Goal: Task Accomplishment & Management: Manage account settings

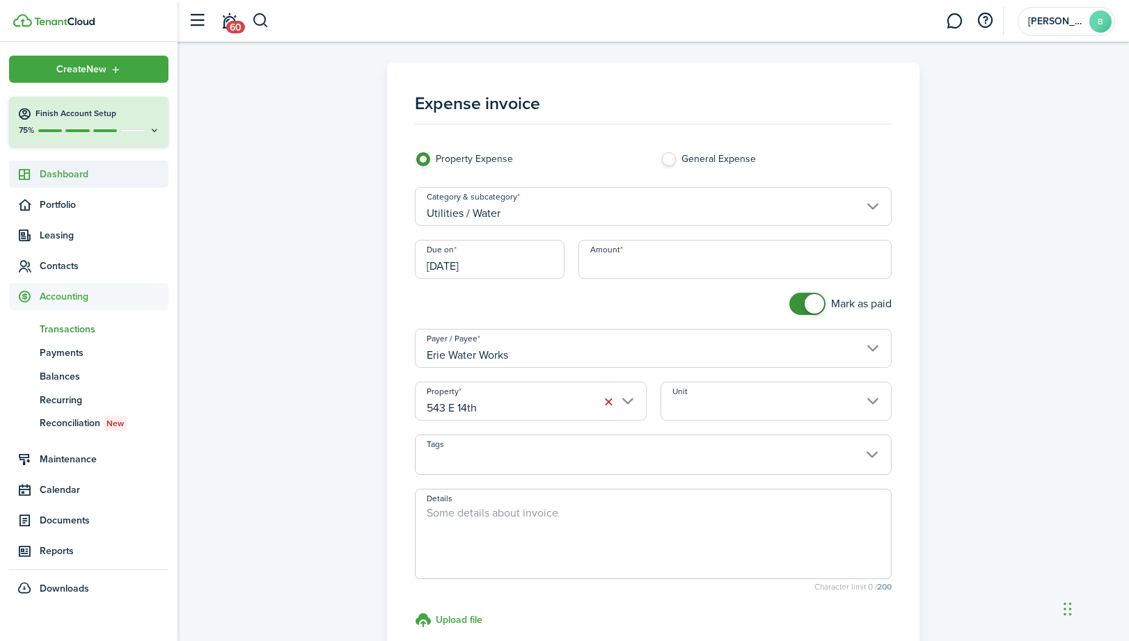
click at [79, 170] on span "Dashboard" at bounding box center [104, 174] width 129 height 15
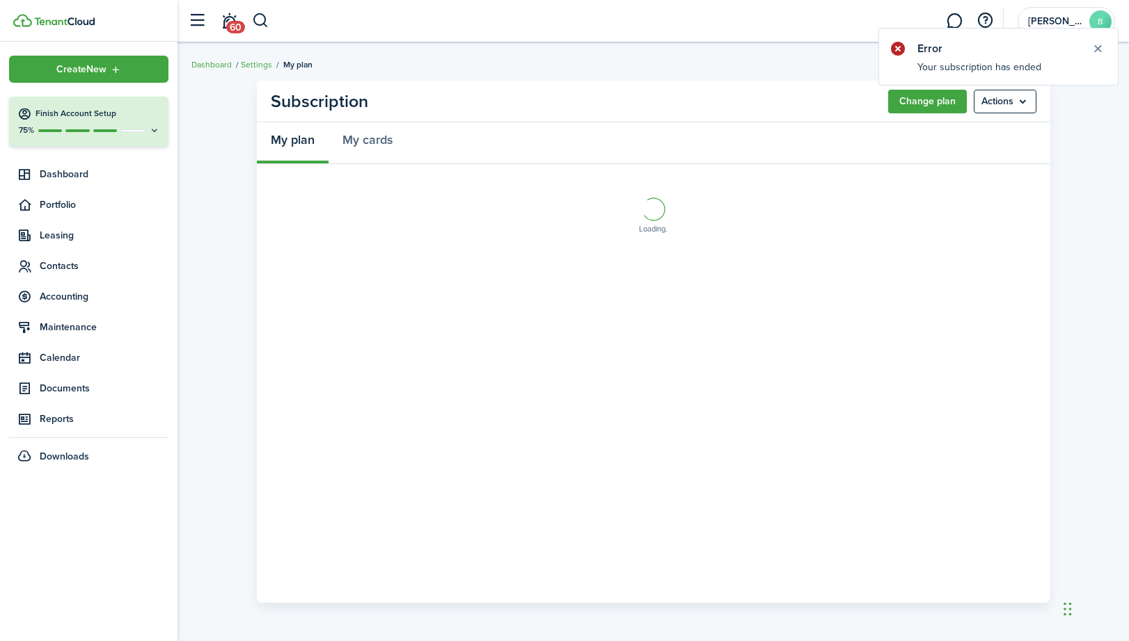
click at [996, 65] on notify-body "Your subscription has ended" at bounding box center [998, 72] width 239 height 25
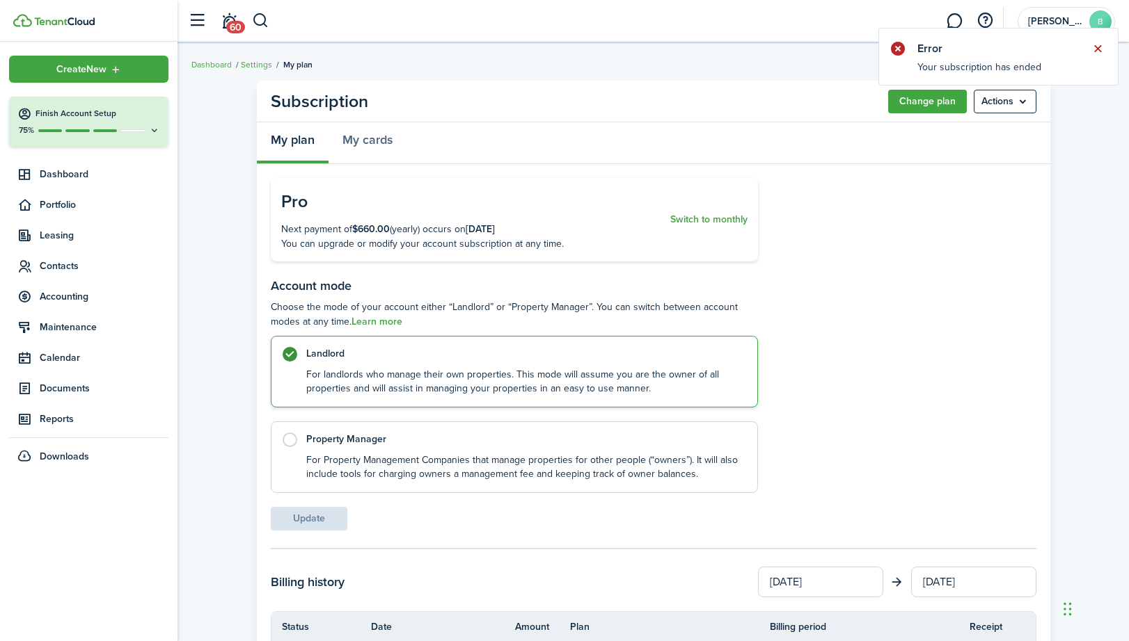
click at [1097, 49] on button "Close notify" at bounding box center [1096, 48] width 19 height 19
click at [1090, 20] on avatar-text "B" at bounding box center [1100, 21] width 22 height 22
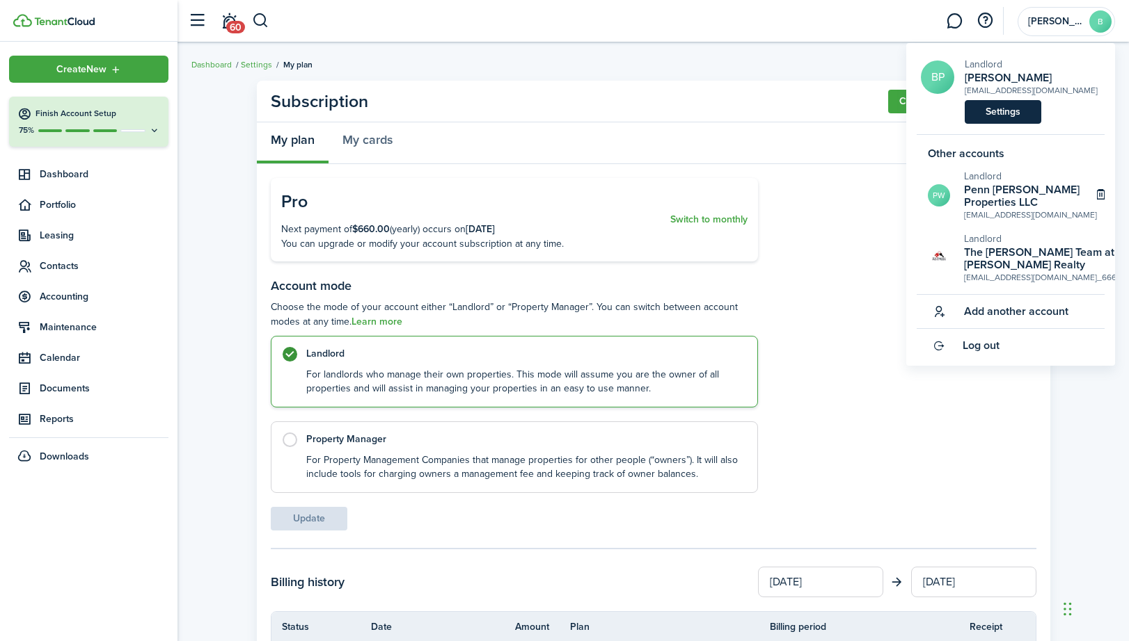
click at [1005, 113] on link "Settings" at bounding box center [1002, 112] width 77 height 24
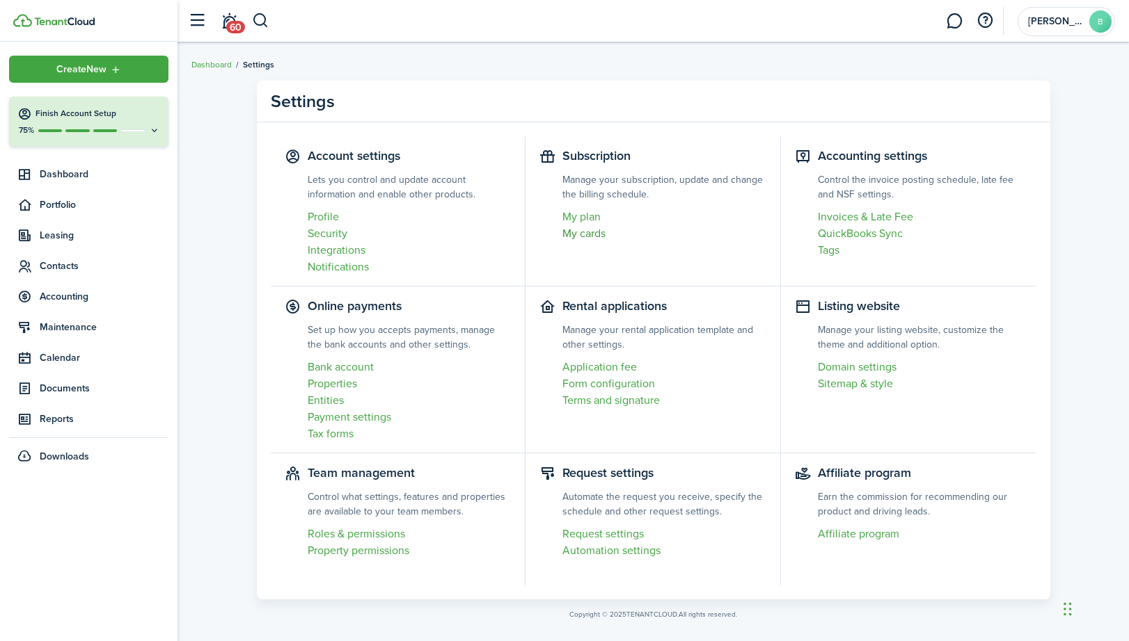
click at [596, 232] on link "My cards" at bounding box center [664, 233] width 204 height 17
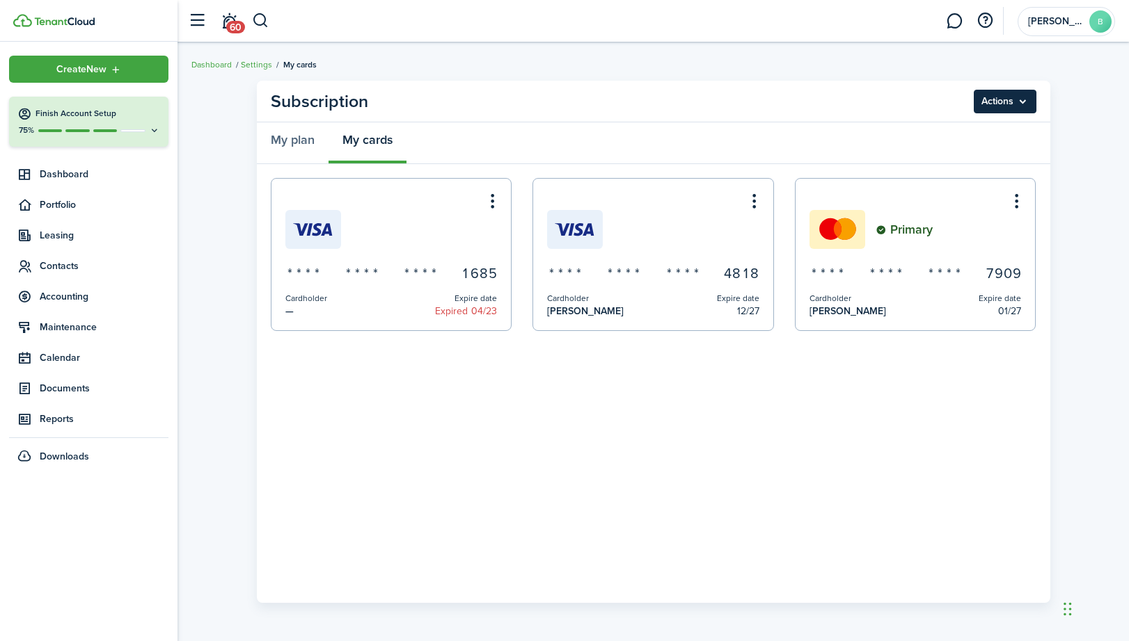
click at [1015, 108] on menu-btn "Actions" at bounding box center [1004, 102] width 63 height 24
click at [971, 133] on button "Add new card" at bounding box center [975, 132] width 122 height 24
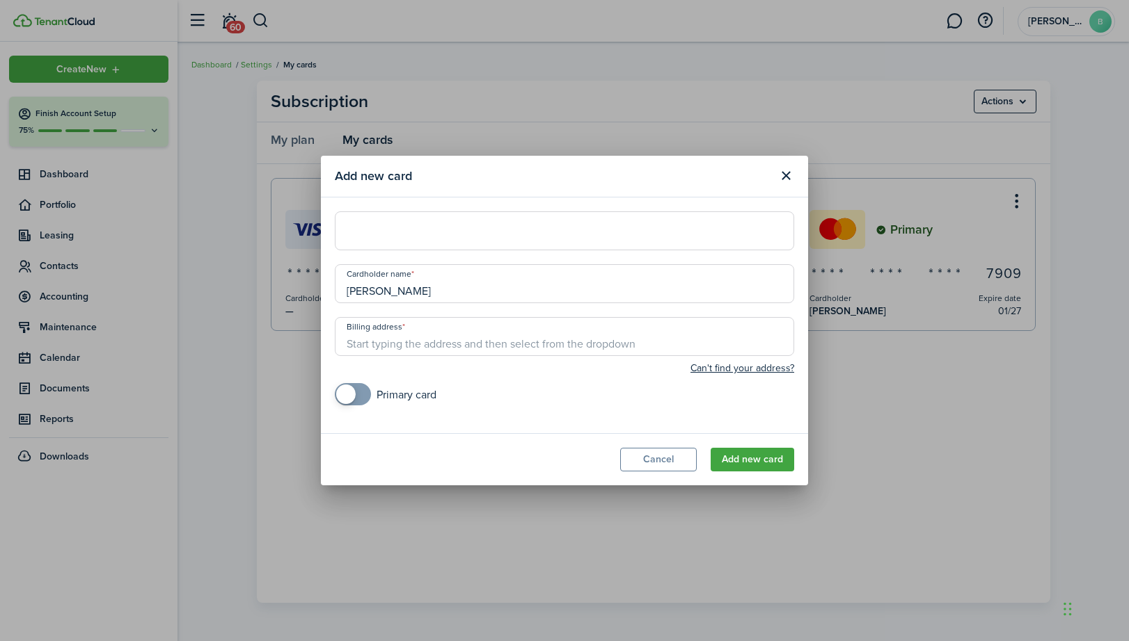
click at [567, 245] on div at bounding box center [564, 231] width 459 height 39
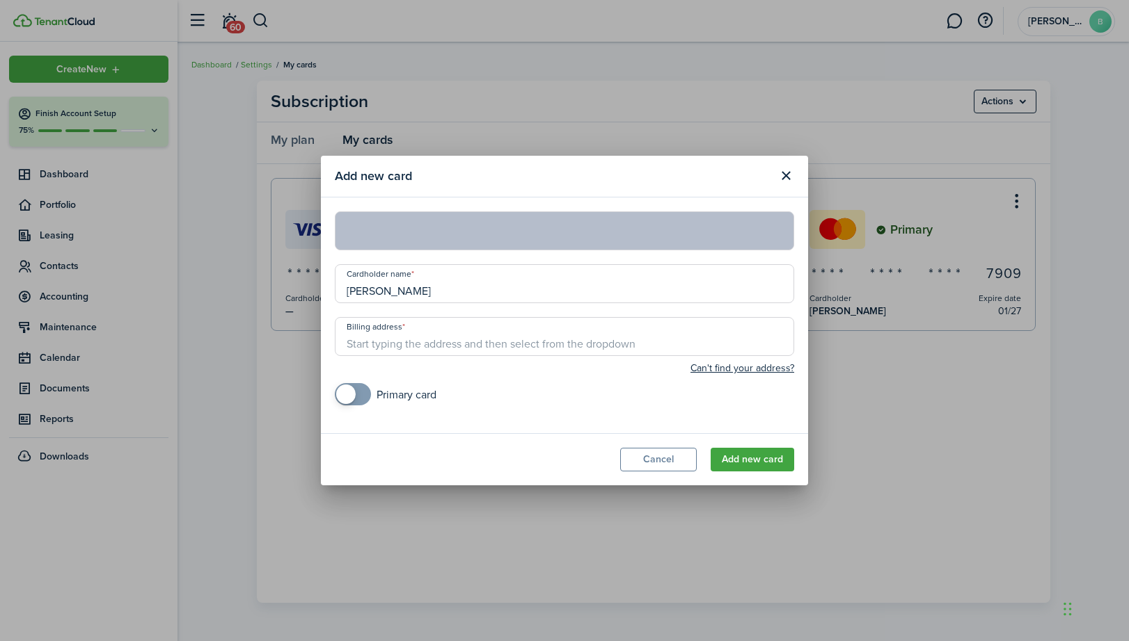
click at [518, 323] on input "Billing address" at bounding box center [564, 336] width 459 height 39
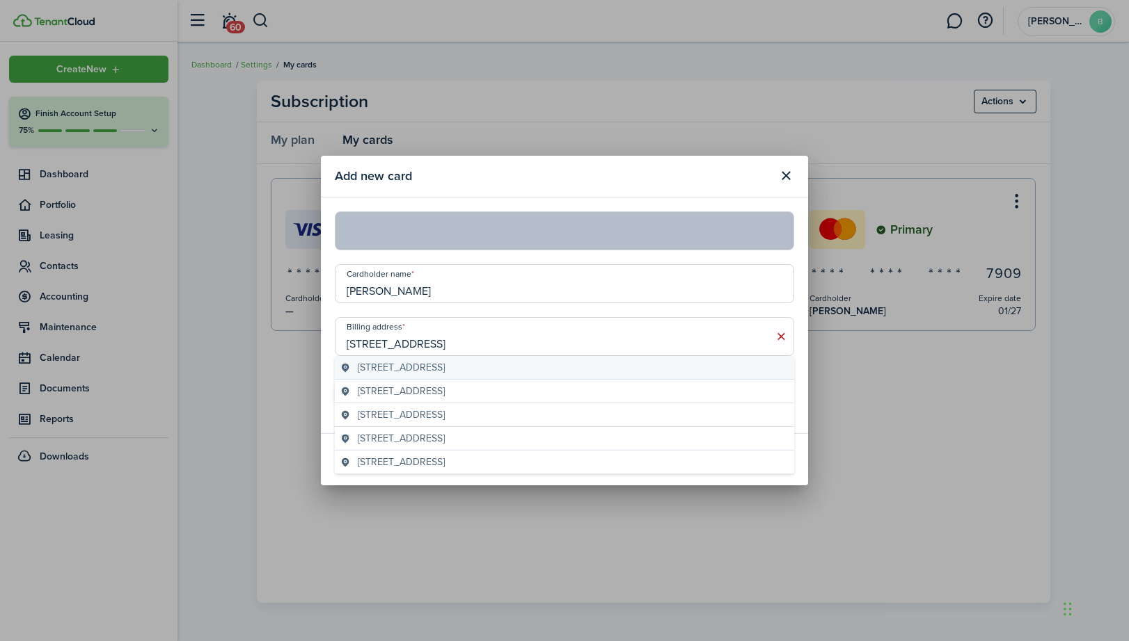
click at [533, 372] on geo-item "[STREET_ADDRESS]" at bounding box center [564, 367] width 448 height 15
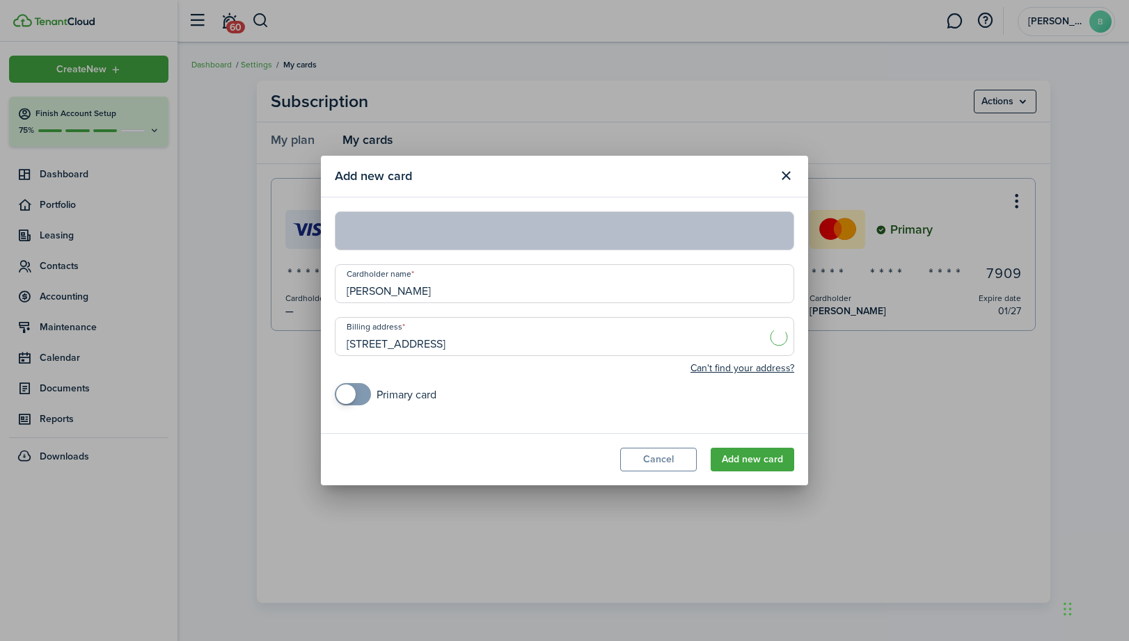
type input "[STREET_ADDRESS]"
checkbox input "true"
click at [353, 388] on span at bounding box center [345, 394] width 19 height 19
click at [765, 457] on button "Add new card" at bounding box center [751, 460] width 83 height 24
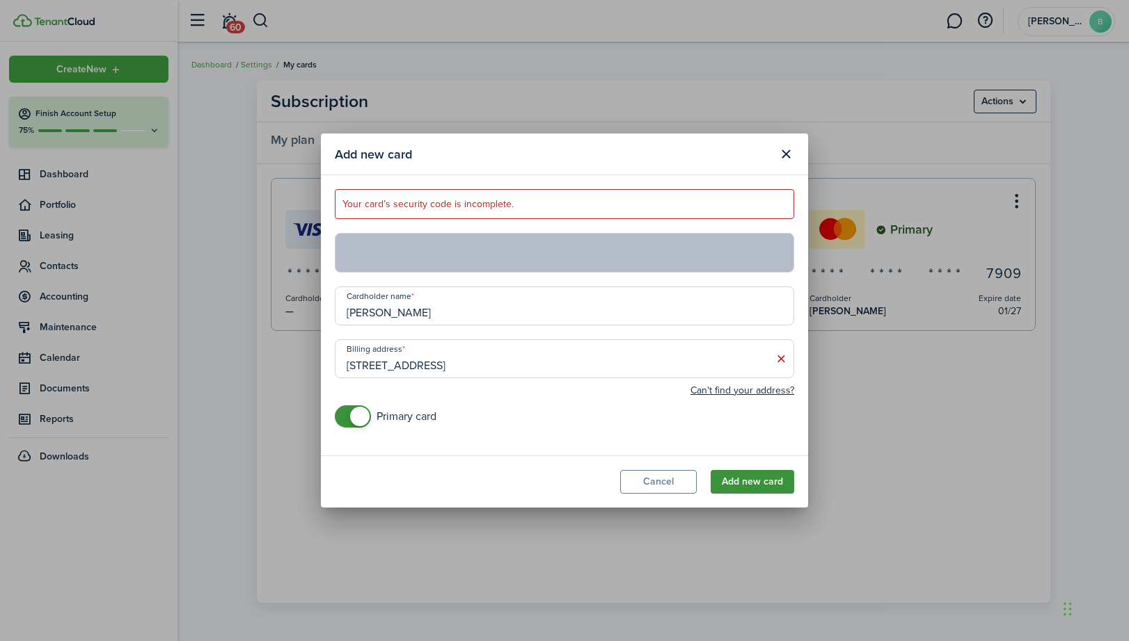
click at [751, 486] on button "Add new card" at bounding box center [751, 482] width 83 height 24
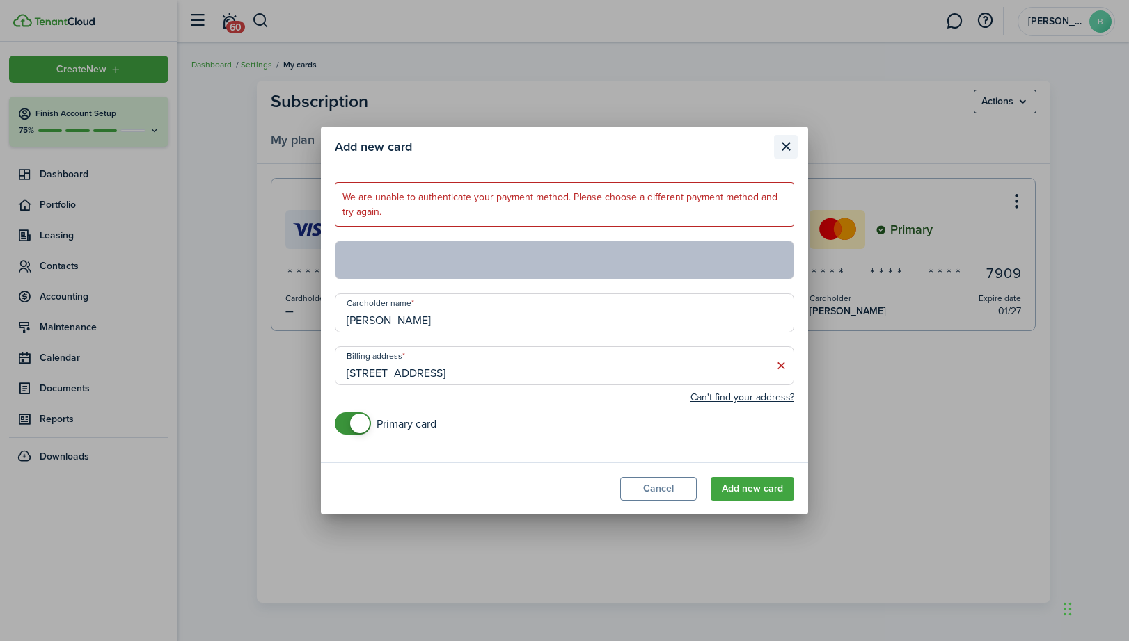
click at [786, 147] on button "Close modal" at bounding box center [786, 147] width 24 height 24
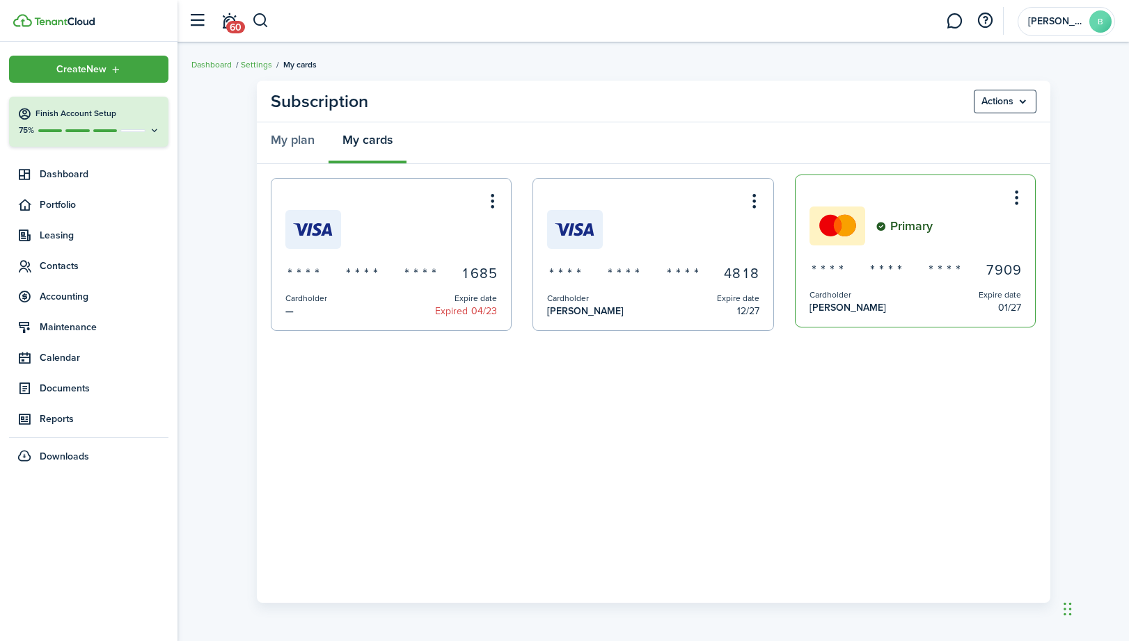
click at [934, 237] on div "Primary" at bounding box center [915, 226] width 212 height 39
click at [1011, 102] on menu-btn "Actions" at bounding box center [1004, 102] width 63 height 24
click at [921, 244] on div "Primary" at bounding box center [915, 226] width 212 height 39
click at [1019, 197] on menu-btn-icon "Open menu" at bounding box center [1016, 198] width 24 height 24
click at [913, 333] on panel-main-body "* * * * * * * * * * * * 1 6 8 5 Cardholder — Expire date Expired 04/23 * * * * …" at bounding box center [653, 383] width 793 height 439
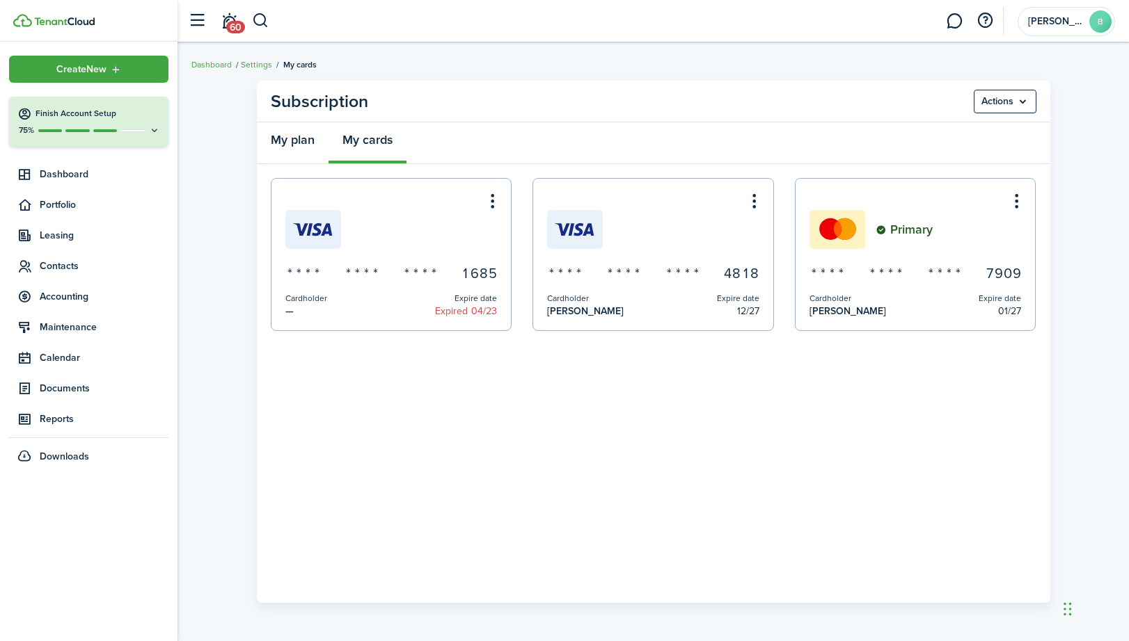
click at [303, 143] on link "My plan" at bounding box center [293, 143] width 72 height 42
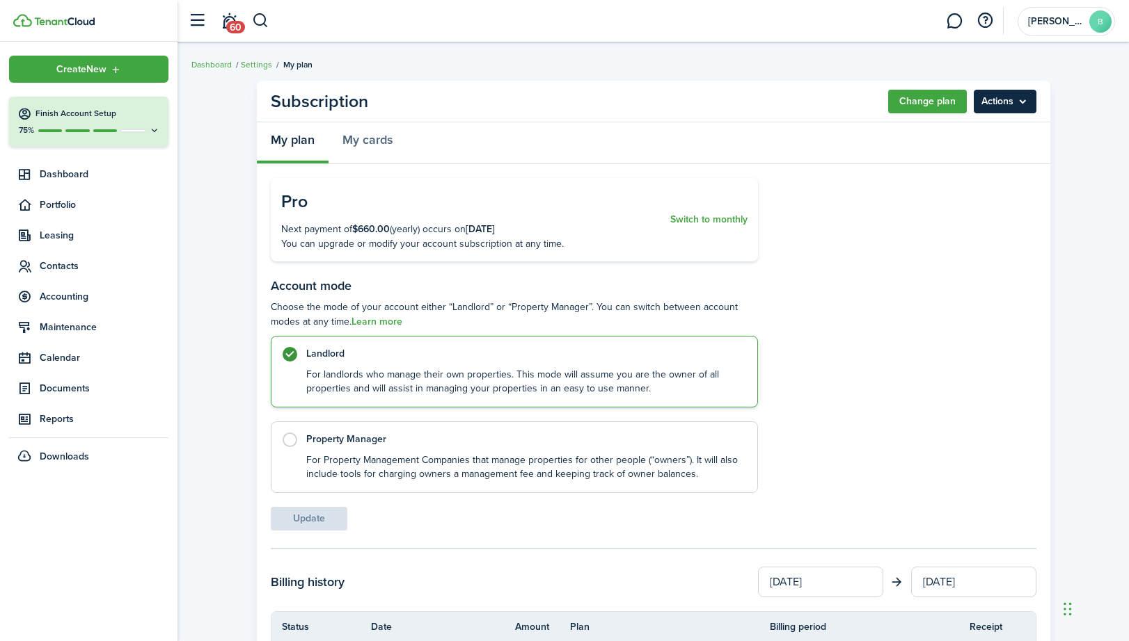
click at [1012, 107] on menu-btn "Actions" at bounding box center [1004, 102] width 63 height 24
click at [376, 137] on link "My cards" at bounding box center [367, 143] width 78 height 42
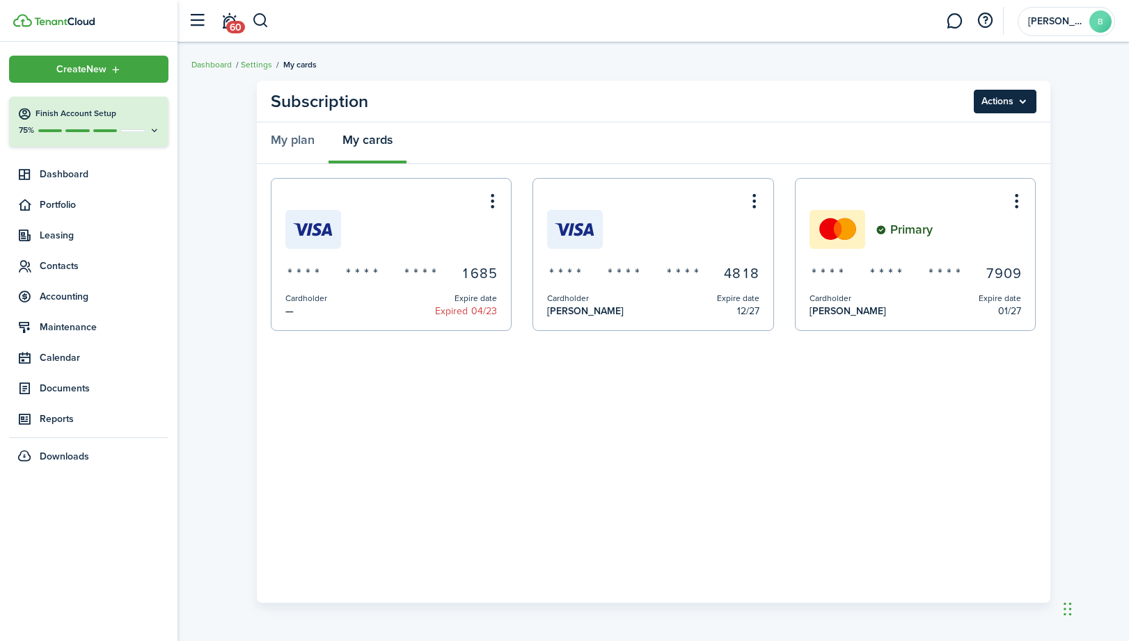
click at [1005, 105] on menu-btn "Actions" at bounding box center [1004, 102] width 63 height 24
click at [953, 135] on button "Add new card" at bounding box center [975, 132] width 122 height 24
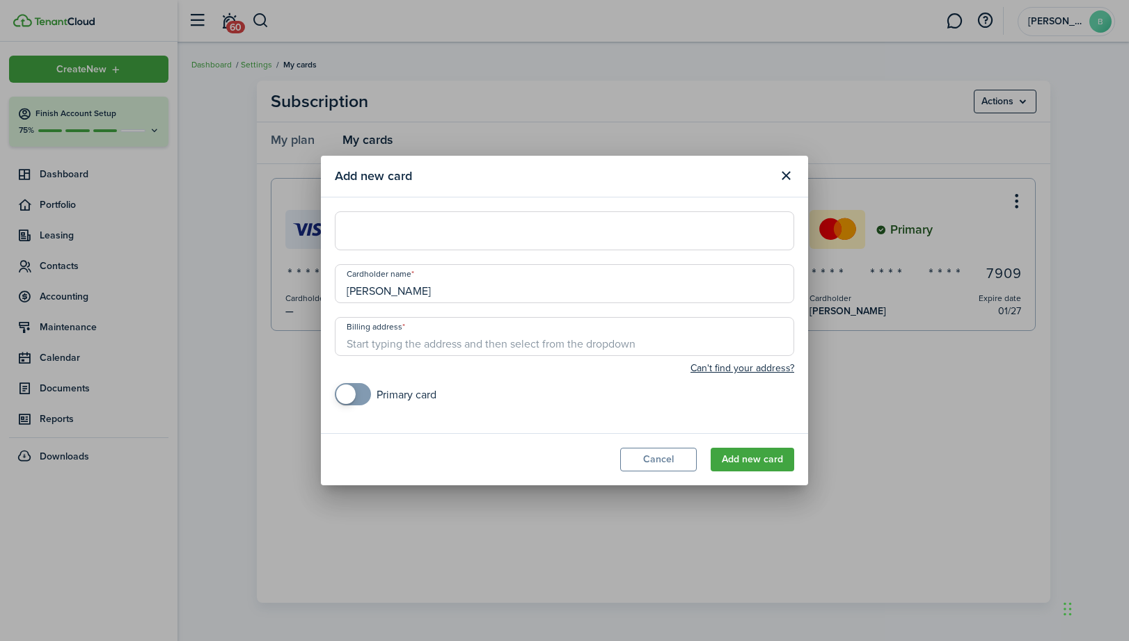
click at [538, 342] on input "Billing address" at bounding box center [564, 336] width 459 height 39
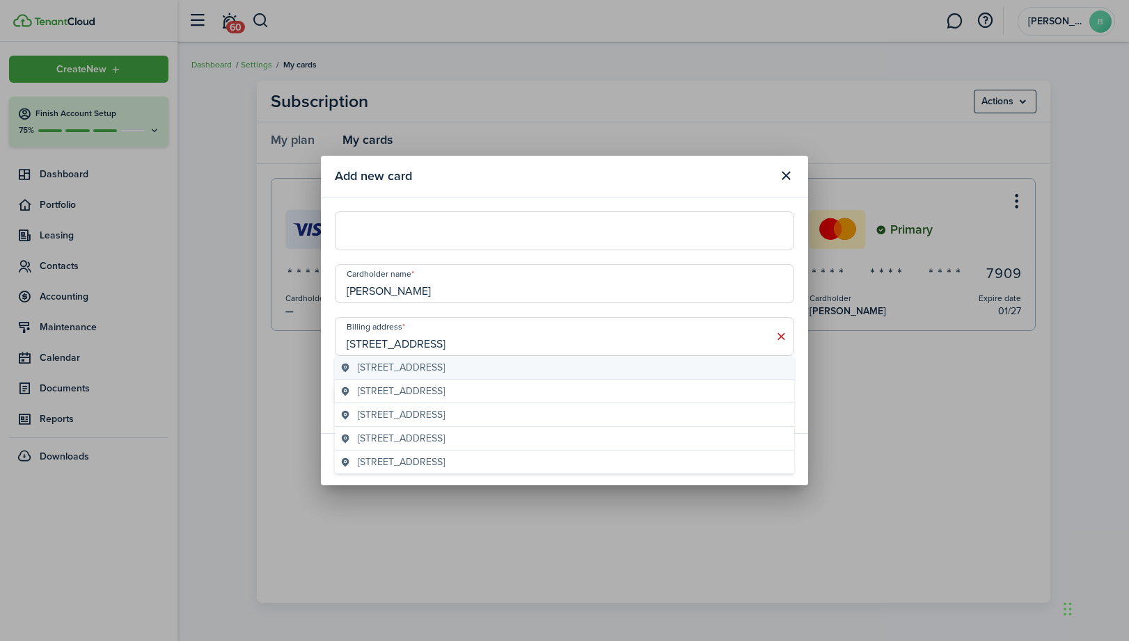
click at [445, 373] on span "[STREET_ADDRESS]" at bounding box center [401, 367] width 87 height 15
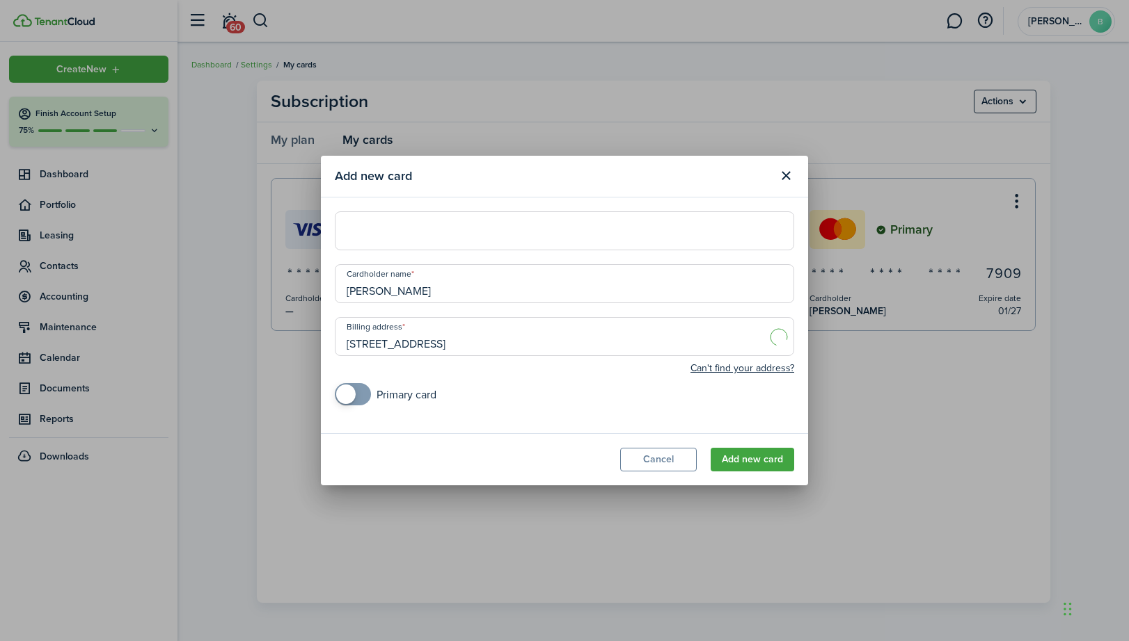
type input "[STREET_ADDRESS]"
click at [765, 458] on button "Add new card" at bounding box center [751, 460] width 83 height 24
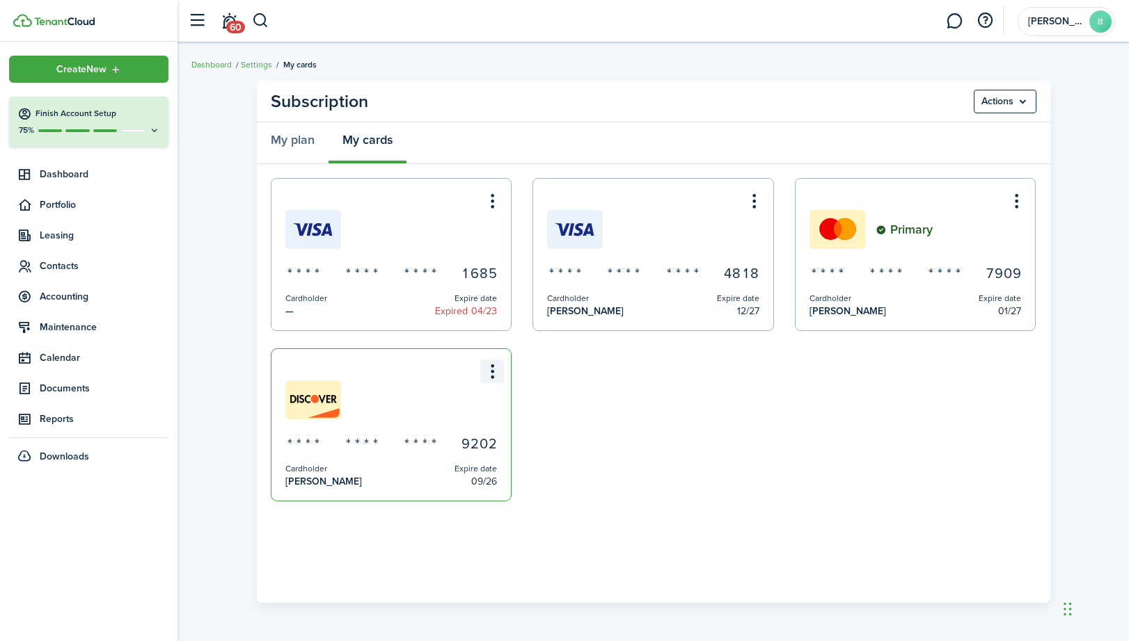
click at [491, 375] on menu-btn-icon "Open menu" at bounding box center [492, 372] width 24 height 24
click at [447, 426] on button "Make Primary" at bounding box center [443, 427] width 122 height 24
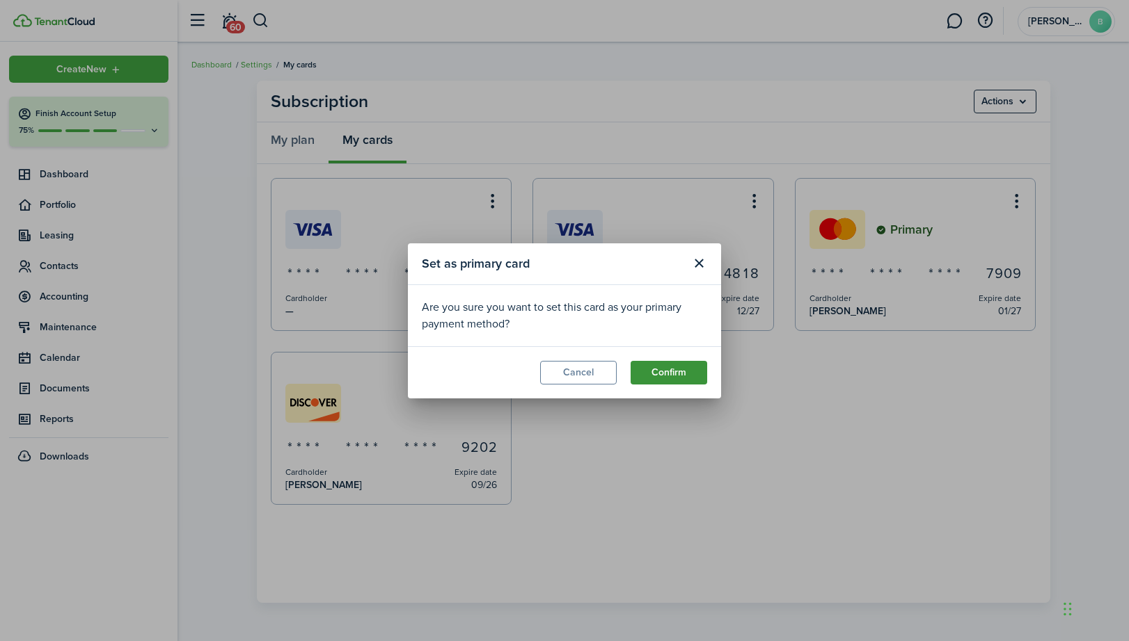
click at [669, 367] on button "Confirm" at bounding box center [668, 373] width 77 height 24
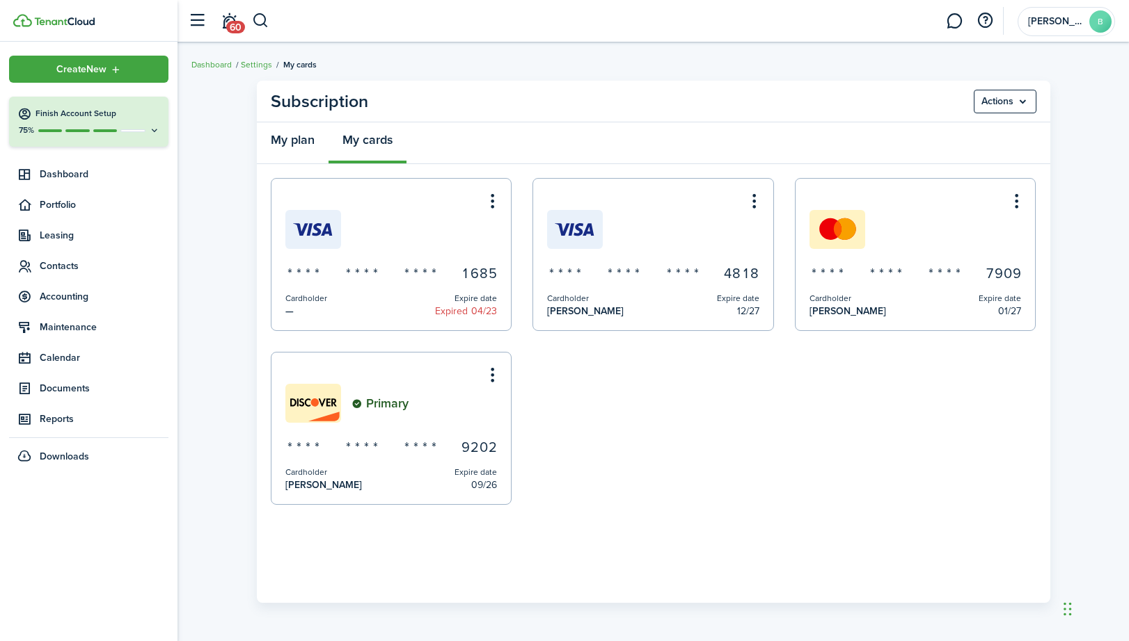
click at [293, 136] on link "My plan" at bounding box center [293, 143] width 72 height 42
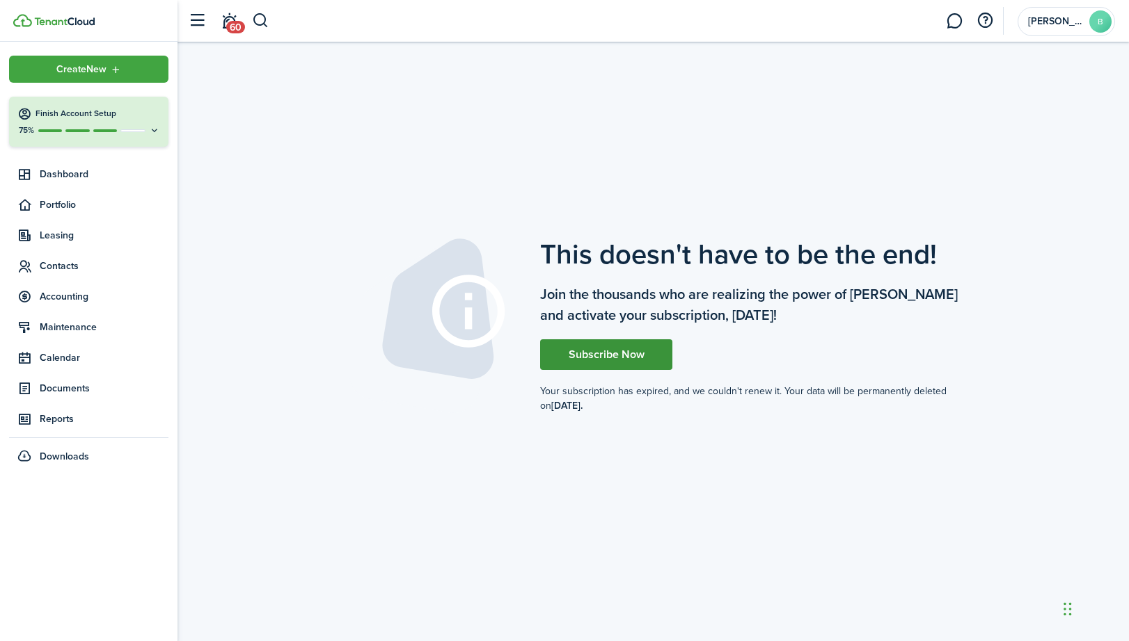
click at [612, 357] on button "Subscribe Now" at bounding box center [606, 355] width 132 height 31
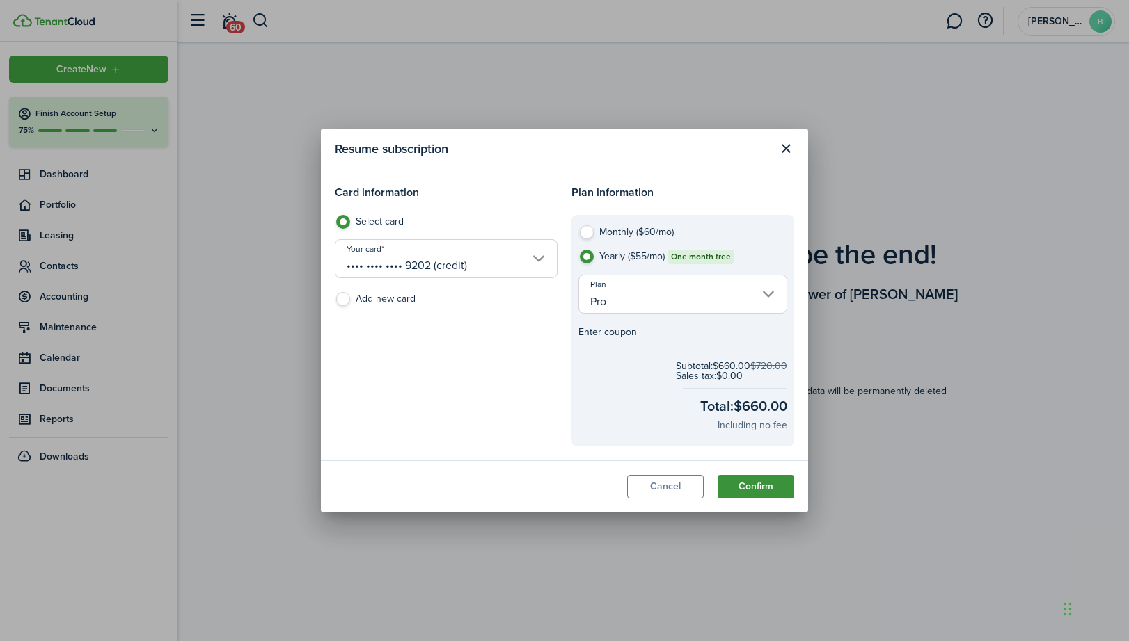
click at [752, 485] on button "Confirm" at bounding box center [755, 487] width 77 height 24
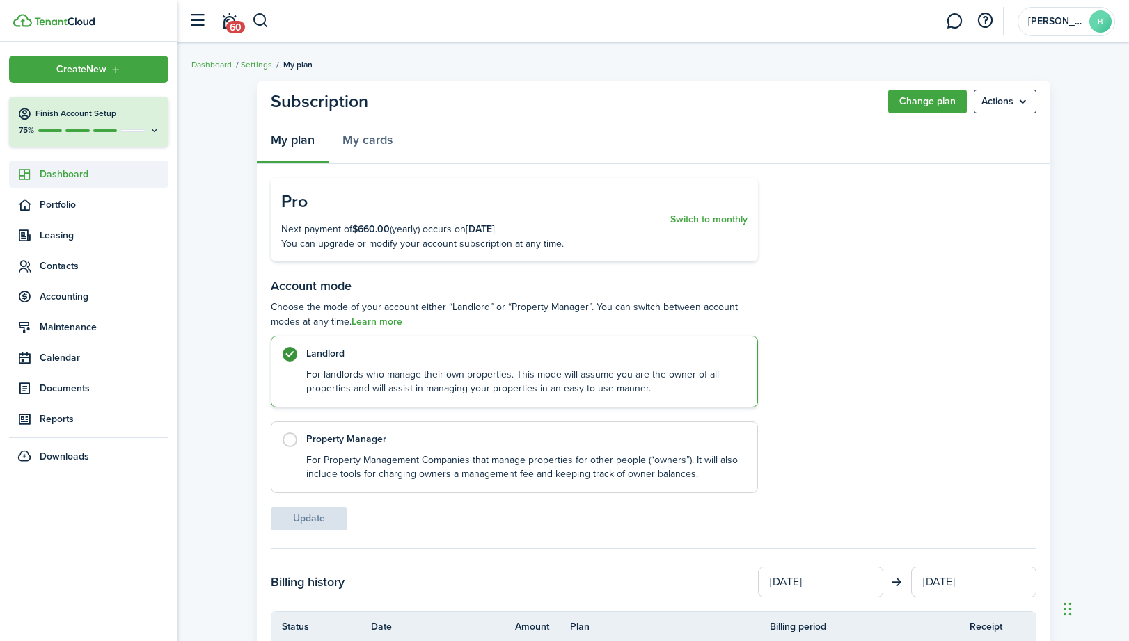
click at [74, 173] on span "Dashboard" at bounding box center [104, 174] width 129 height 15
